Goal: Transaction & Acquisition: Subscribe to service/newsletter

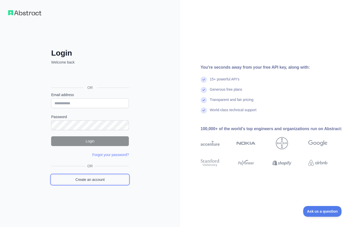
click at [88, 180] on link "Create an account" at bounding box center [90, 180] width 78 height 10
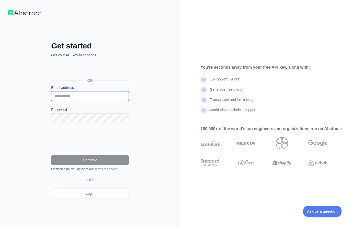
click at [84, 95] on input "Email address" at bounding box center [90, 96] width 78 height 10
type input "**********"
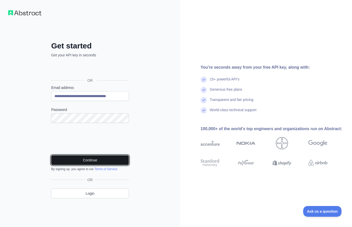
click at [68, 158] on button "Continue" at bounding box center [90, 160] width 78 height 10
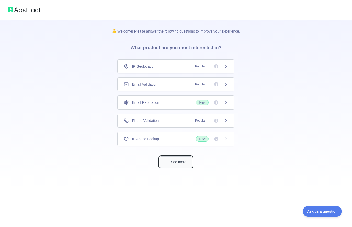
click at [173, 162] on button "See more" at bounding box center [176, 162] width 33 height 12
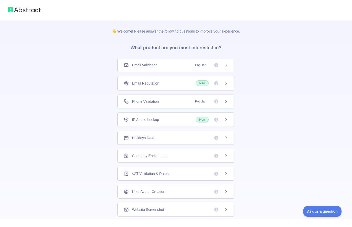
scroll to position [20, 0]
click at [173, 173] on div "VAT Validation & Rates" at bounding box center [176, 172] width 104 height 5
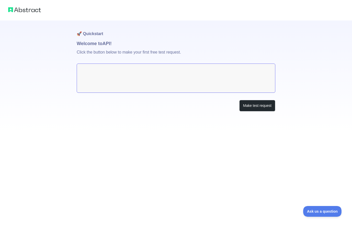
click at [141, 72] on textarea at bounding box center [176, 77] width 199 height 29
click at [256, 107] on button "Make test request" at bounding box center [258, 106] width 36 height 12
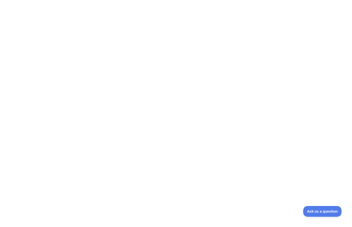
click at [214, 45] on div at bounding box center [176, 113] width 352 height 227
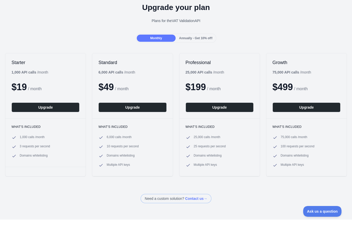
scroll to position [24, 0]
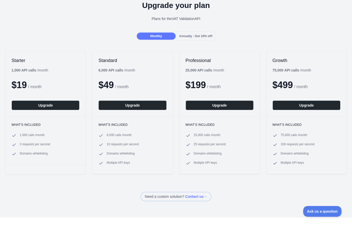
click at [200, 36] on span "Annually - Get 10% off!" at bounding box center [196, 36] width 34 height 4
